Goal: Task Accomplishment & Management: Manage account settings

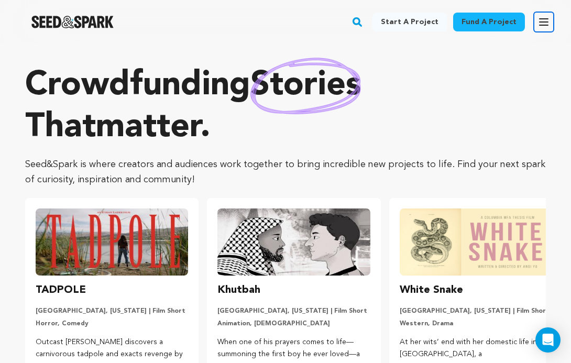
click at [536, 21] on button "Open main menu" at bounding box center [544, 22] width 21 height 21
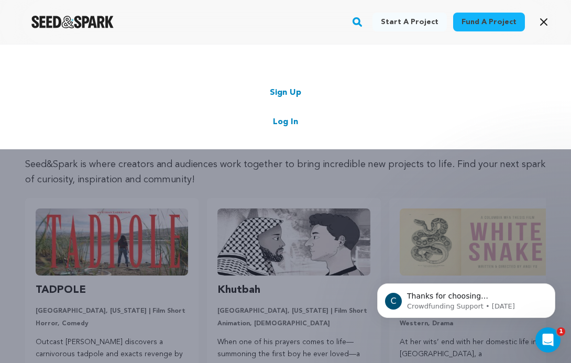
click at [288, 120] on link "Log In" at bounding box center [285, 122] width 25 height 13
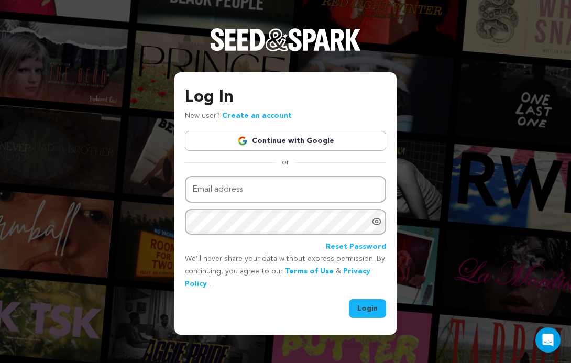
click at [270, 128] on div "Log In New user? Create an account Continue with Google or Email address Passwo…" at bounding box center [285, 201] width 201 height 233
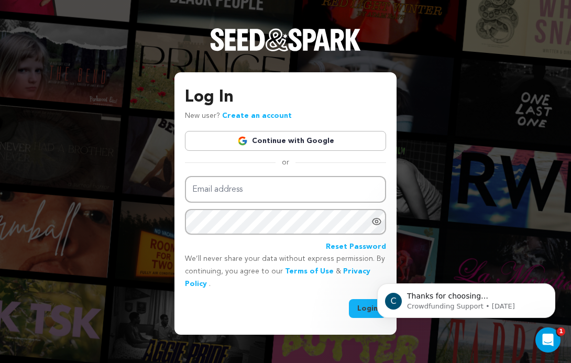
click at [272, 137] on link "Continue with Google" at bounding box center [285, 141] width 201 height 20
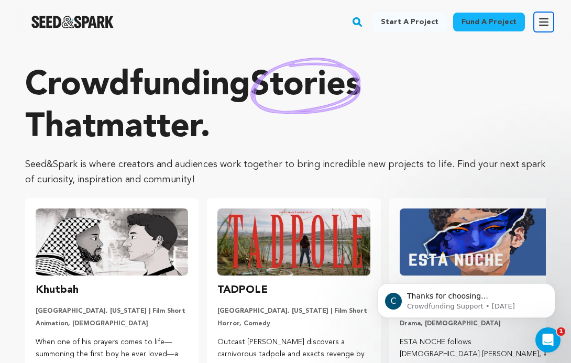
click at [543, 19] on icon "button" at bounding box center [544, 22] width 13 height 13
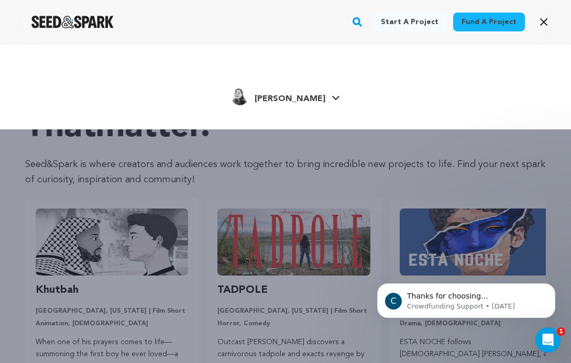
click at [297, 95] on span "[PERSON_NAME]" at bounding box center [290, 99] width 71 height 8
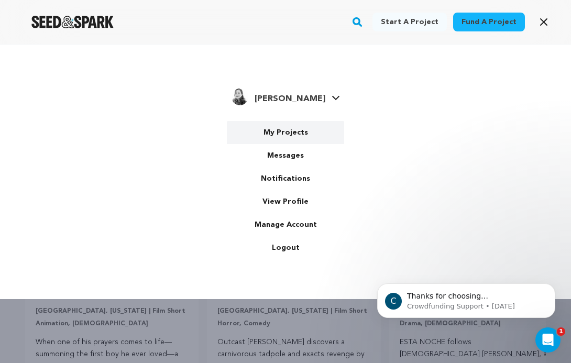
click at [267, 132] on link "My Projects" at bounding box center [285, 132] width 117 height 23
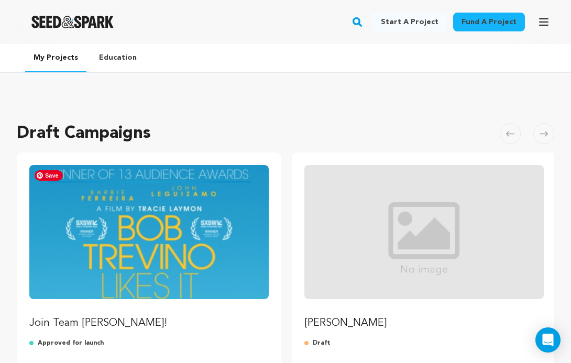
click at [144, 215] on img "Fund Join Team Trevino!" at bounding box center [149, 232] width 240 height 134
